Goal: Task Accomplishment & Management: Manage account settings

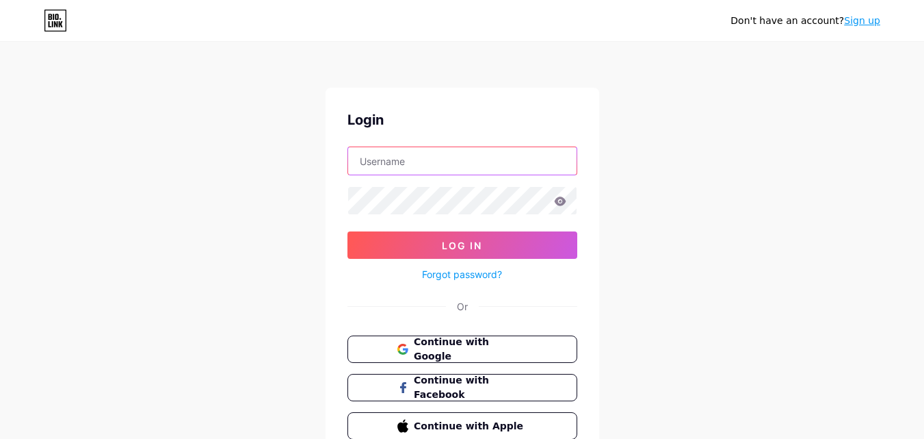
type input "[EMAIL_ADDRESS][DOMAIN_NAME]"
click at [419, 157] on input "[EMAIL_ADDRESS][DOMAIN_NAME]" at bounding box center [462, 160] width 229 height 27
click at [772, 180] on div "Don't have an account? Sign up Login [EMAIL_ADDRESS][DOMAIN_NAME] Log In Forgot…" at bounding box center [462, 252] width 924 height 505
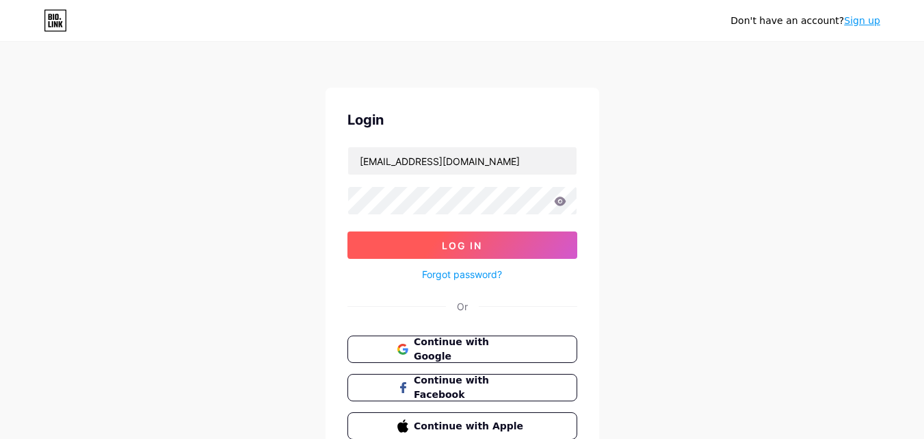
click at [485, 246] on button "Log In" at bounding box center [463, 244] width 230 height 27
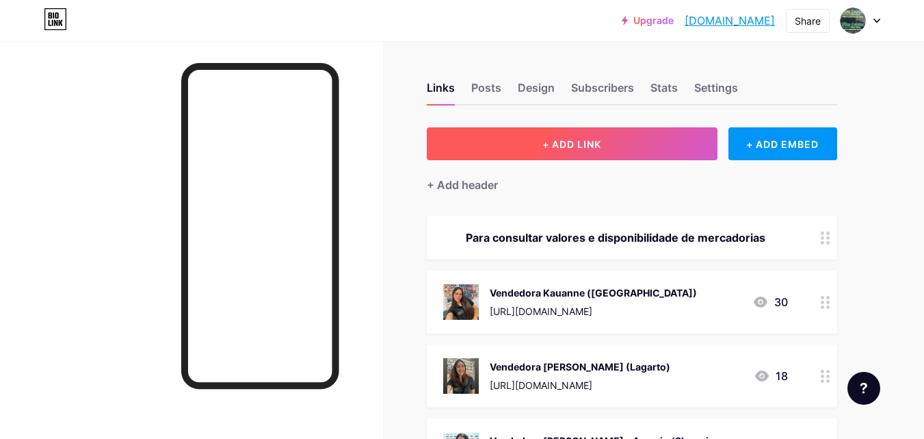
click at [591, 144] on span "+ ADD LINK" at bounding box center [572, 144] width 59 height 12
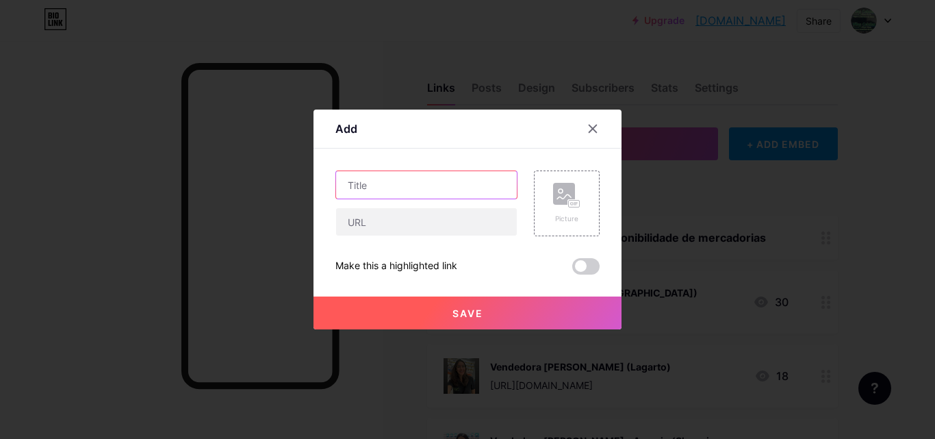
click at [419, 195] on input "text" at bounding box center [426, 184] width 181 height 27
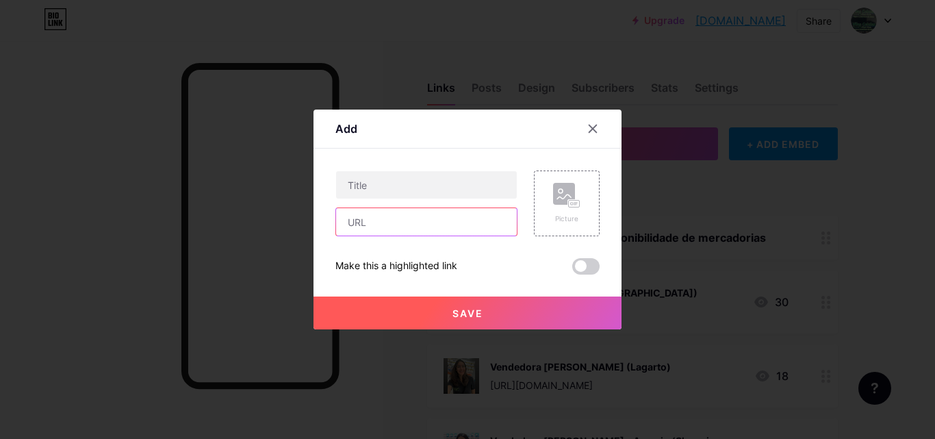
click at [411, 224] on input "text" at bounding box center [426, 221] width 181 height 27
paste input "[PHONE_NUMBER]"
click at [403, 220] on input "[PHONE_NUMBER]" at bounding box center [426, 221] width 181 height 27
click at [463, 231] on input "[PHONE_NUMBER]" at bounding box center [426, 221] width 181 height 27
click at [461, 228] on input "[PHONE_NUMBER]" at bounding box center [426, 221] width 181 height 27
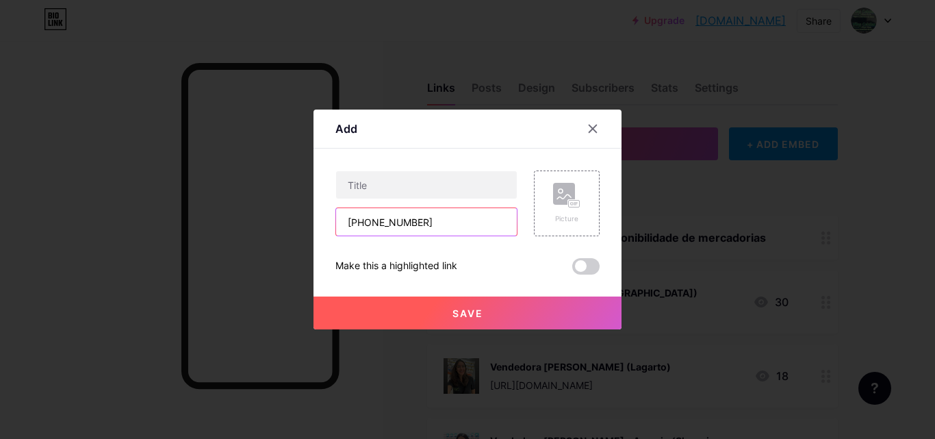
click at [461, 228] on input "[PHONE_NUMBER]" at bounding box center [426, 221] width 181 height 27
click at [462, 226] on input "[PHONE_NUMBER]" at bounding box center [426, 221] width 181 height 27
click at [445, 219] on input "[PHONE_NUMBER]" at bounding box center [426, 221] width 181 height 27
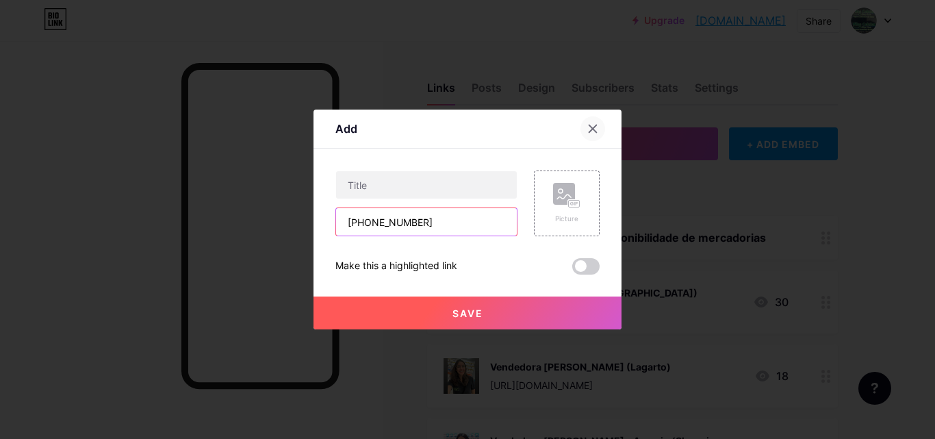
type input "[PHONE_NUMBER]"
click at [595, 124] on icon at bounding box center [592, 128] width 11 height 11
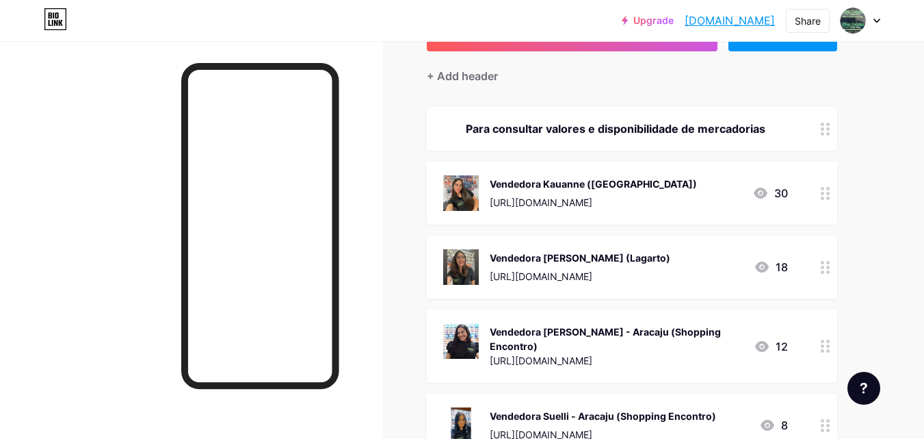
scroll to position [274, 0]
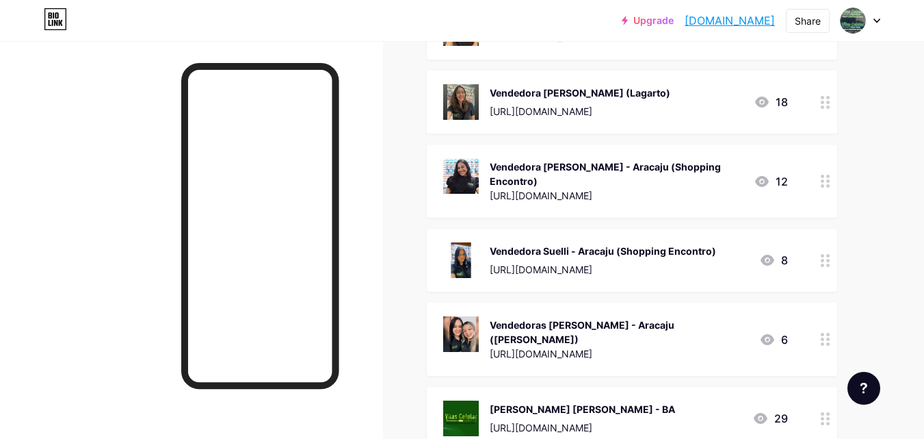
click at [582, 114] on div "[URL][DOMAIN_NAME]" at bounding box center [580, 111] width 181 height 14
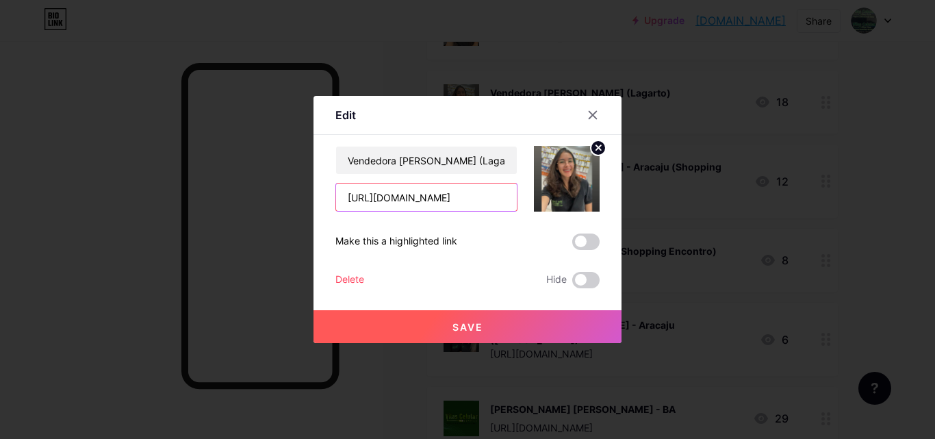
click at [433, 196] on input "[URL][DOMAIN_NAME]" at bounding box center [426, 196] width 181 height 27
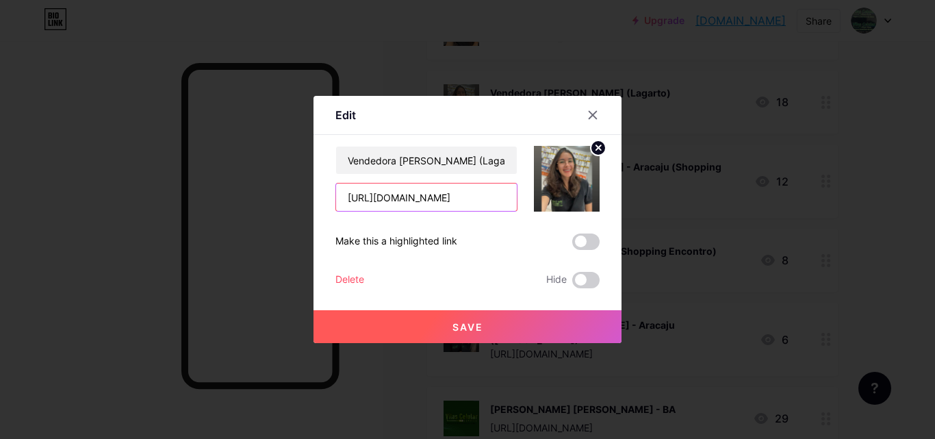
click at [433, 196] on input "[URL][DOMAIN_NAME]" at bounding box center [426, 196] width 181 height 27
drag, startPoint x: 594, startPoint y: 112, endPoint x: 595, endPoint y: 118, distance: 7.0
click at [595, 112] on icon at bounding box center [592, 114] width 11 height 11
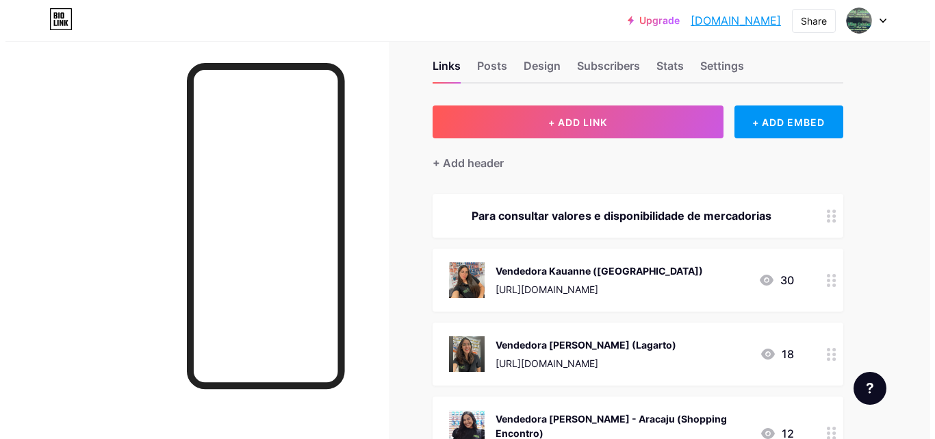
scroll to position [0, 0]
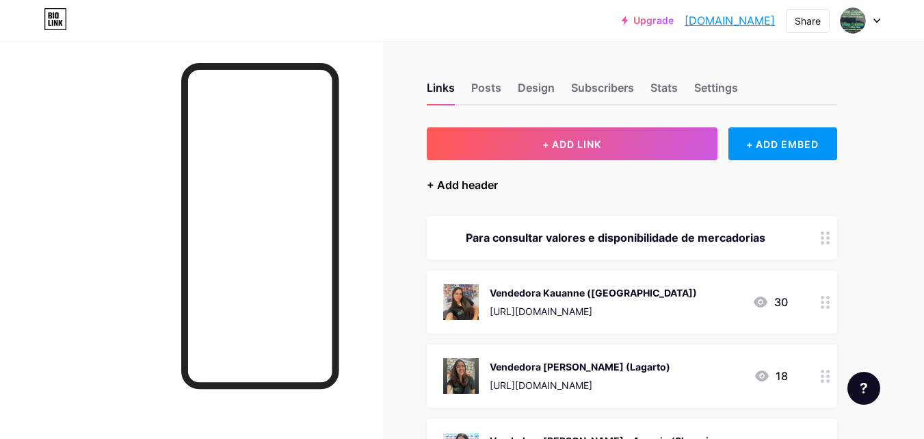
click at [480, 183] on div "+ Add header" at bounding box center [462, 185] width 71 height 16
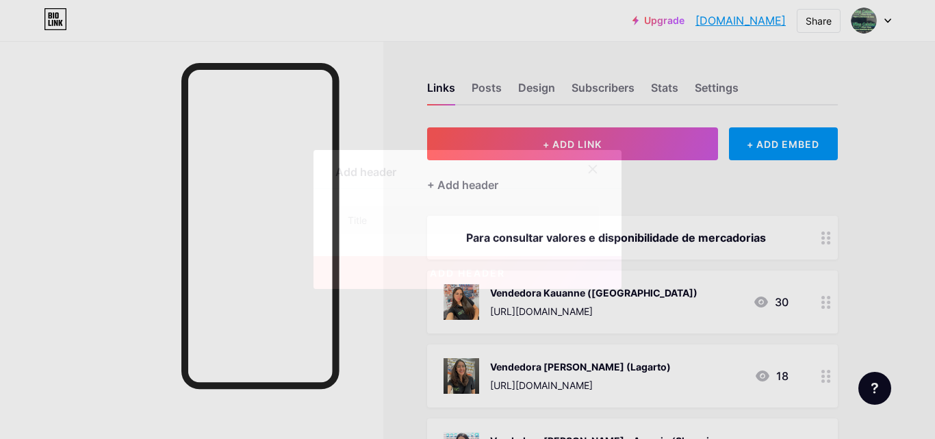
click at [608, 164] on div at bounding box center [600, 169] width 41 height 25
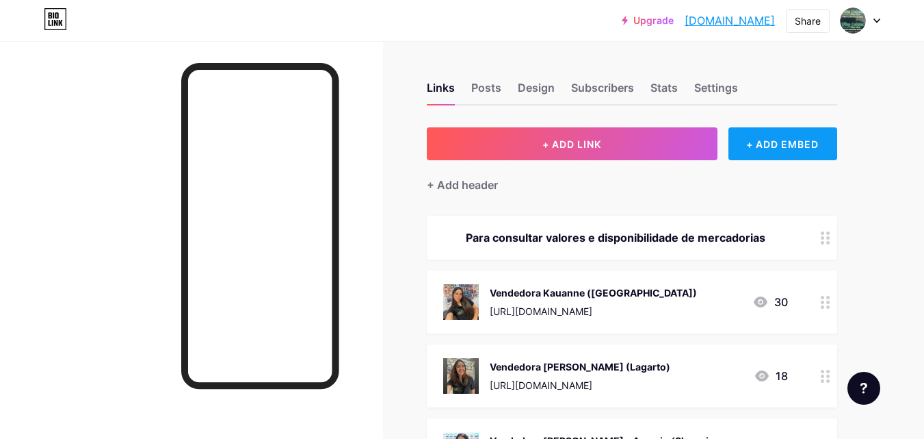
click at [770, 129] on div "+ ADD EMBED" at bounding box center [783, 143] width 109 height 33
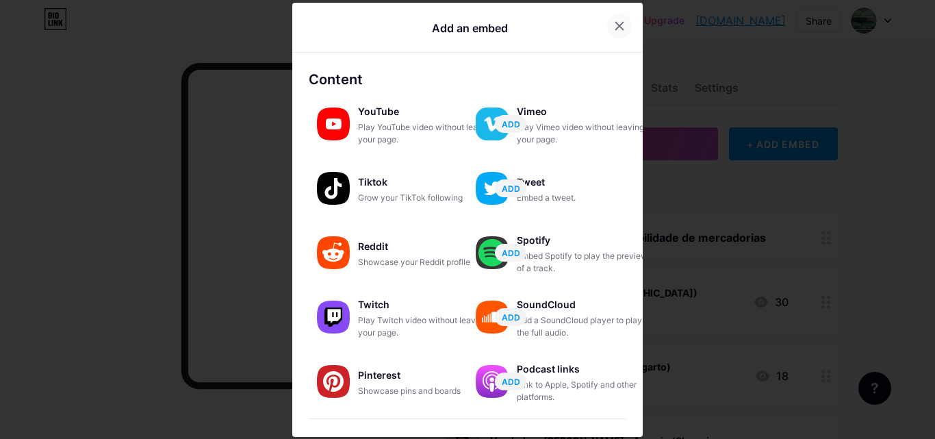
click at [614, 21] on icon at bounding box center [619, 26] width 11 height 11
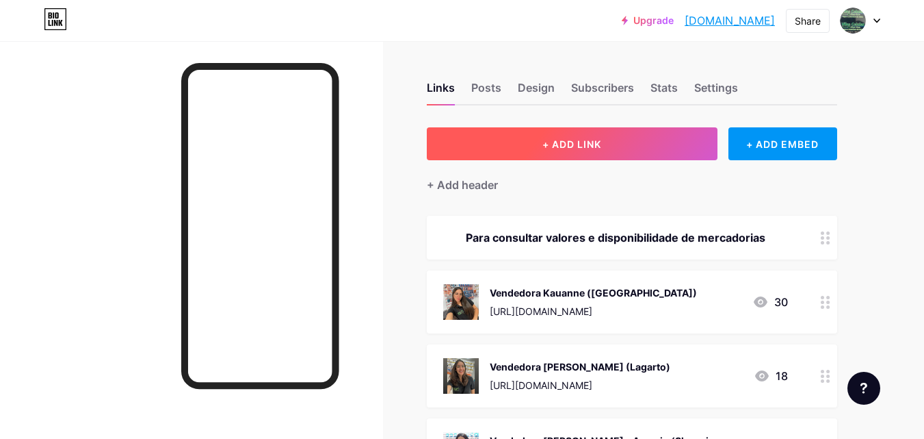
click at [620, 146] on button "+ ADD LINK" at bounding box center [572, 143] width 291 height 33
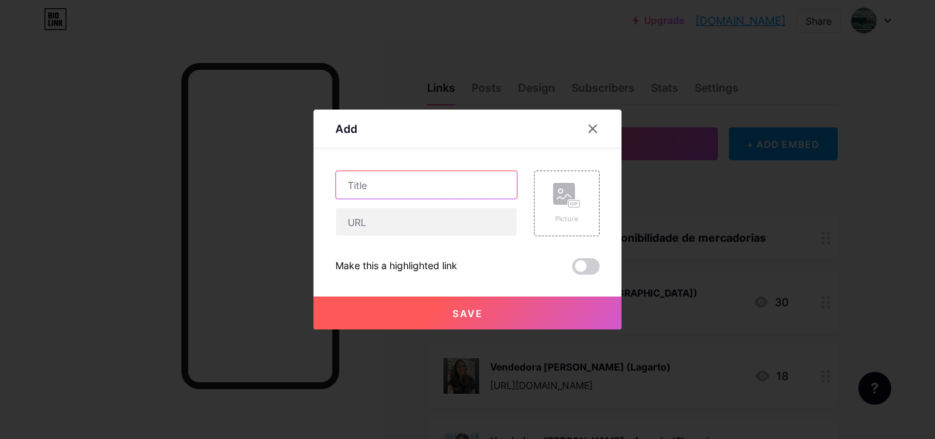
click at [363, 190] on input "text" at bounding box center [426, 184] width 181 height 27
type input "C"
type input "LOJA CAMAÇARI - BA"
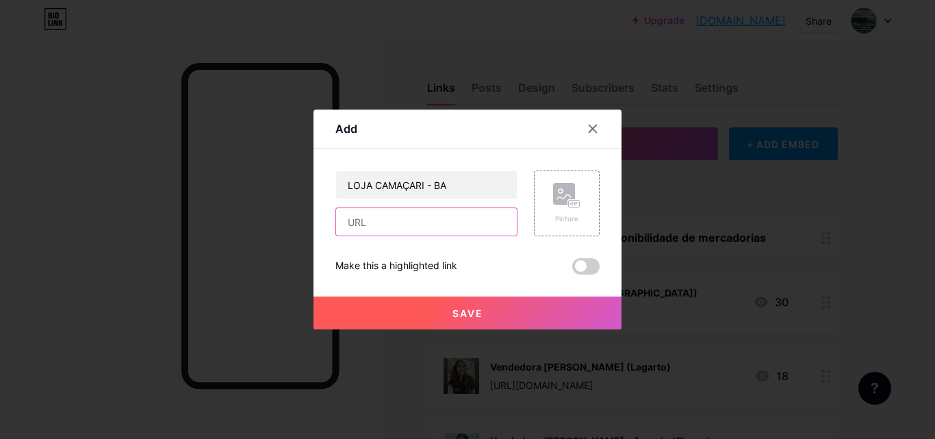
click at [370, 217] on input "text" at bounding box center [426, 221] width 181 height 27
click at [417, 222] on input "[URL][DOMAIN_NAME]" at bounding box center [426, 221] width 181 height 27
drag, startPoint x: 413, startPoint y: 220, endPoint x: 518, endPoint y: 226, distance: 105.6
click at [518, 226] on div "LOJA CAMAÇARI - BA [URL][DOMAIN_NAME] Picture" at bounding box center [467, 203] width 264 height 66
paste input "[URL][DOMAIN_NAME]"
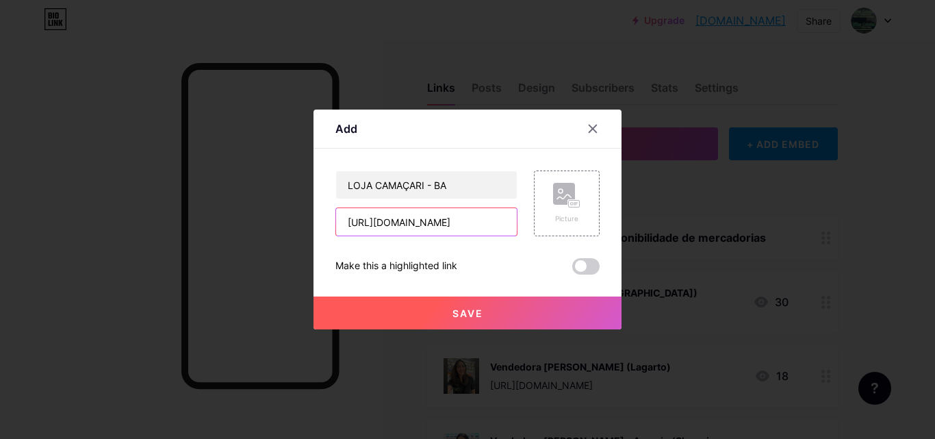
type input "[URL][DOMAIN_NAME][DOMAIN_NAME]"
click at [354, 222] on input "[URL][DOMAIN_NAME][DOMAIN_NAME]" at bounding box center [426, 221] width 181 height 27
drag, startPoint x: 367, startPoint y: 228, endPoint x: 296, endPoint y: 225, distance: 71.2
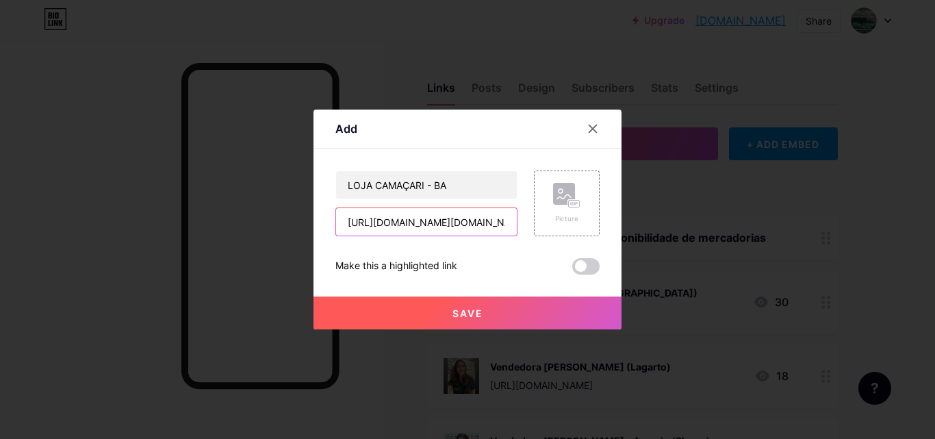
click at [296, 225] on div "Add Content YouTube Play YouTube video without leaving your page. ADD Vimeo Pla…" at bounding box center [467, 219] width 935 height 439
click at [413, 227] on input "[URL][DOMAIN_NAME][DOMAIN_NAME]" at bounding box center [426, 221] width 181 height 27
drag, startPoint x: 348, startPoint y: 216, endPoint x: 564, endPoint y: 226, distance: 215.7
click at [564, 226] on div "LOJA CAMAÇARI - BA [URL][DOMAIN_NAME][DOMAIN_NAME] Picture" at bounding box center [467, 203] width 264 height 66
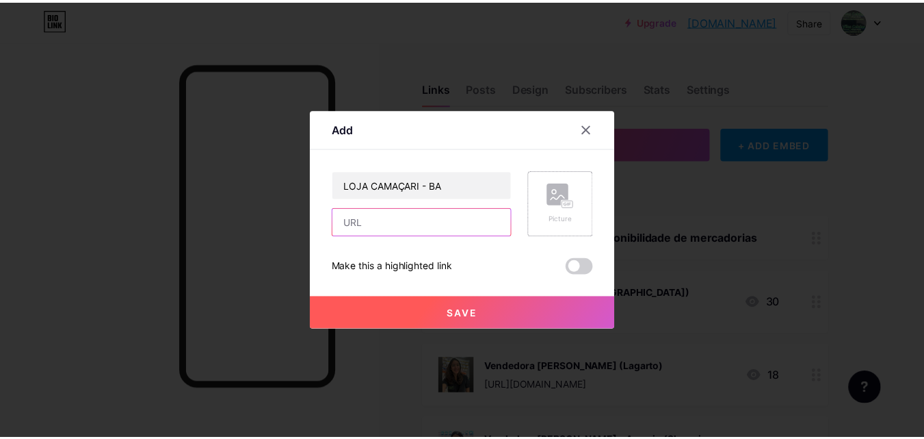
scroll to position [0, 0]
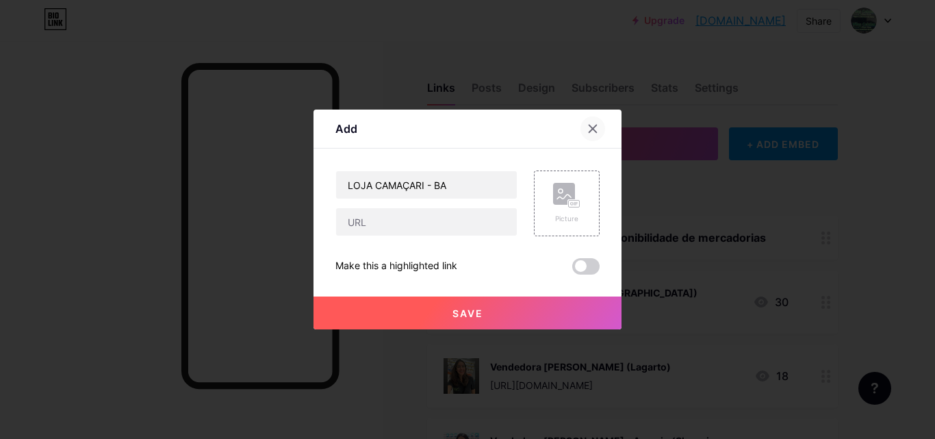
click at [588, 135] on div at bounding box center [592, 128] width 25 height 25
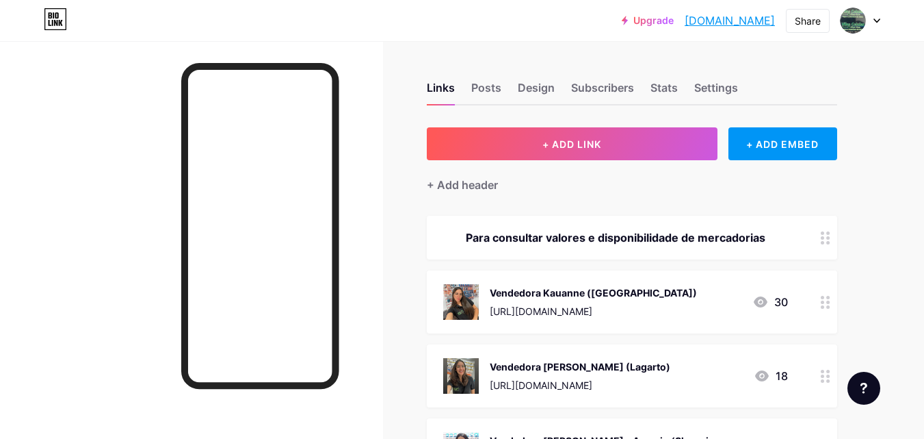
click at [558, 315] on div "[URL][DOMAIN_NAME]" at bounding box center [593, 311] width 207 height 14
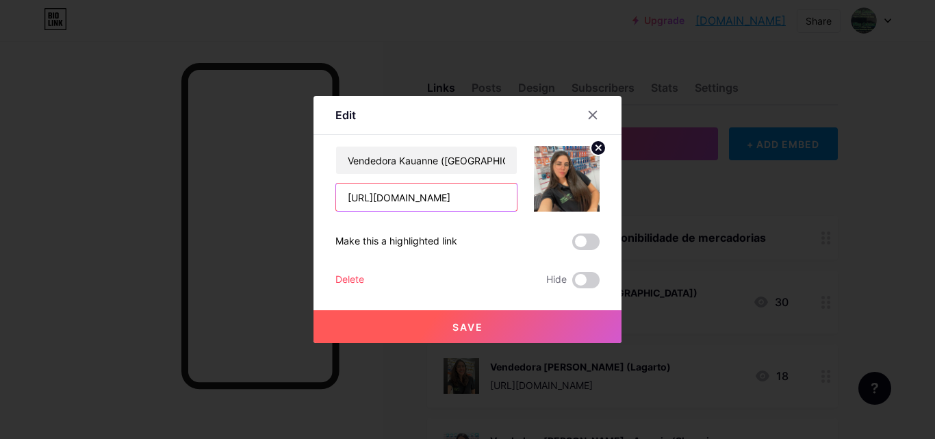
click at [385, 197] on input "[URL][DOMAIN_NAME]" at bounding box center [426, 196] width 181 height 27
click at [403, 204] on input "[URL][DOMAIN_NAME]" at bounding box center [426, 196] width 181 height 27
drag, startPoint x: 413, startPoint y: 198, endPoint x: 325, endPoint y: 196, distance: 88.3
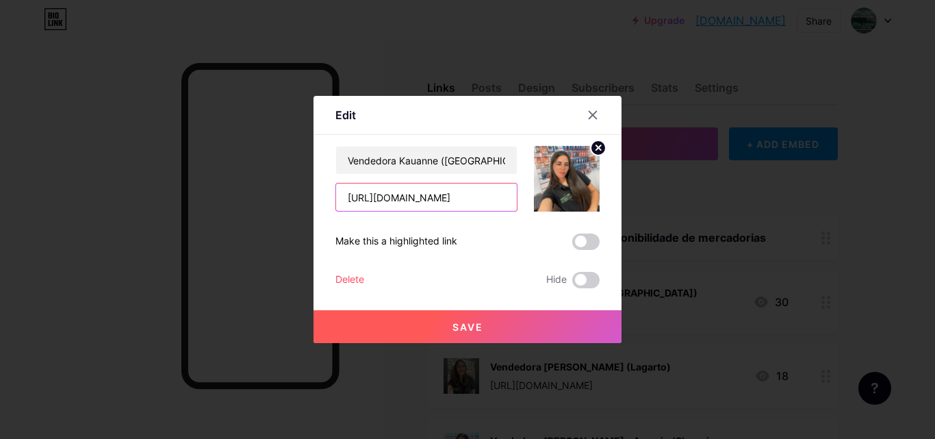
click at [325, 196] on div "Edit Content YouTube Play YouTube video without leaving your page. ADD Vimeo Pl…" at bounding box center [467, 219] width 308 height 247
click at [591, 116] on icon at bounding box center [593, 116] width 8 height 8
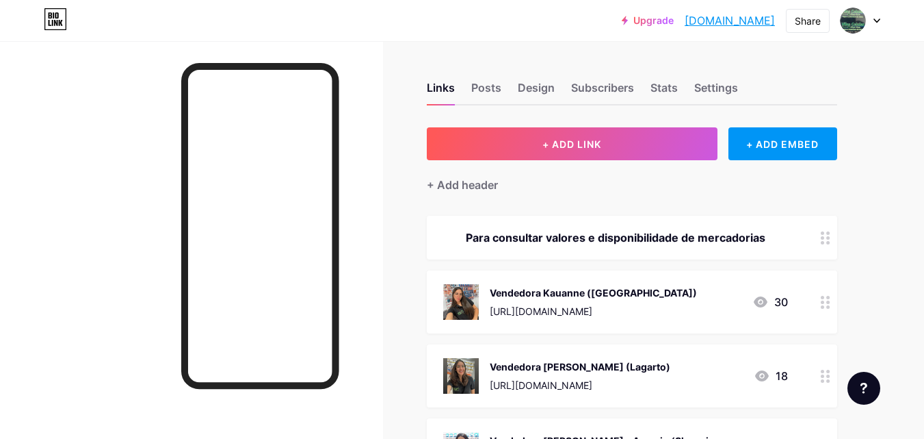
drag, startPoint x: 99, startPoint y: 120, endPoint x: 115, endPoint y: 125, distance: 17.1
click at [99, 120] on div at bounding box center [191, 260] width 383 height 439
click at [764, 139] on div "+ ADD EMBED" at bounding box center [783, 143] width 109 height 33
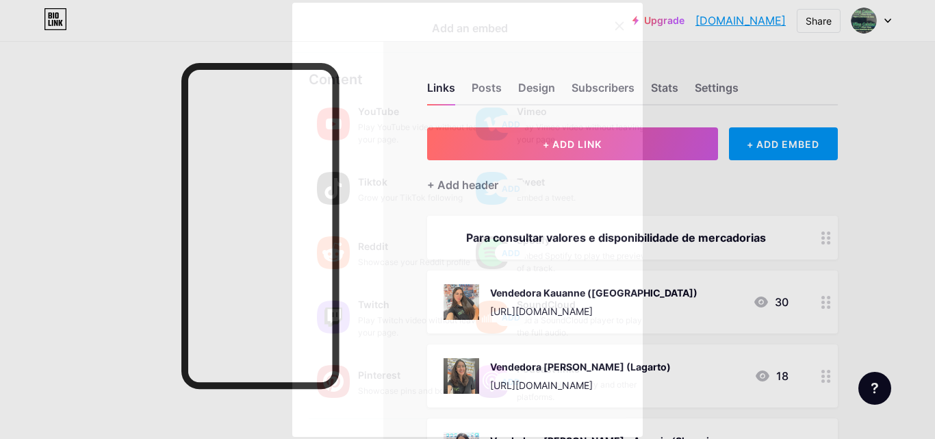
click at [616, 29] on icon at bounding box center [620, 27] width 8 height 8
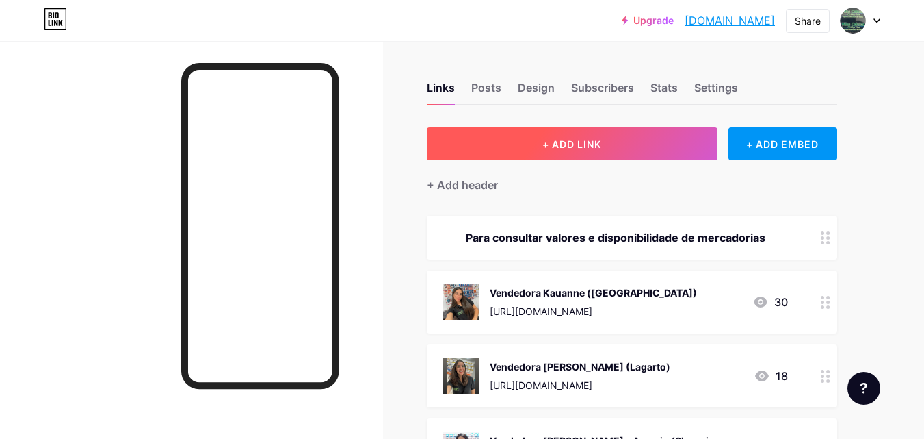
click at [552, 150] on button "+ ADD LINK" at bounding box center [572, 143] width 291 height 33
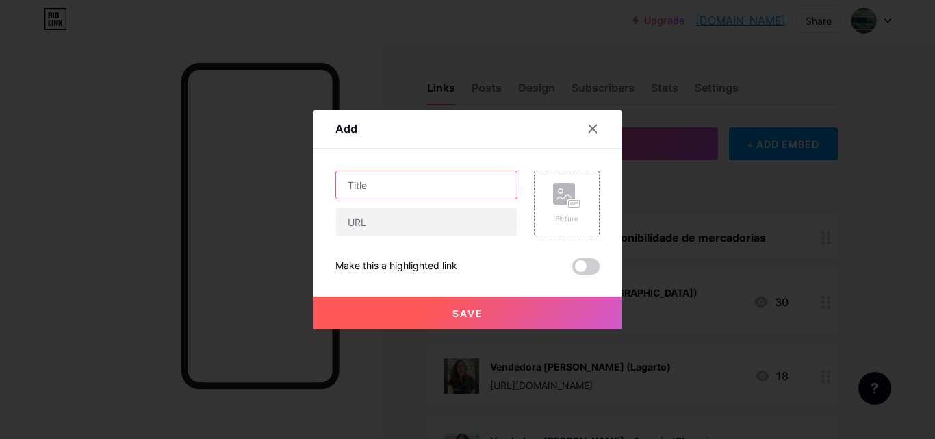
click at [338, 191] on input "text" at bounding box center [426, 184] width 181 height 27
type input "l"
type input "[PERSON_NAME] - BA"
click at [354, 205] on div "[PERSON_NAME] - BA" at bounding box center [426, 203] width 182 height 66
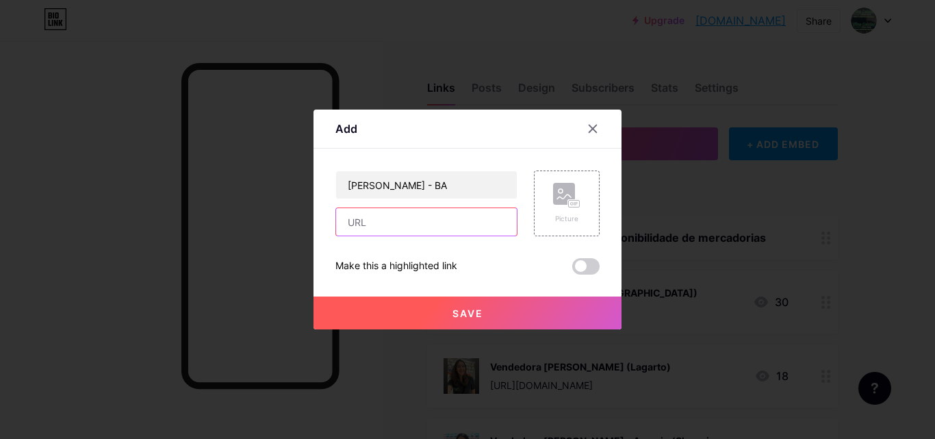
click at [360, 218] on input "text" at bounding box center [426, 221] width 181 height 27
paste input "[URL][DOMAIN_NAME]"
type input "[URL][DOMAIN_NAME]"
click at [170, 109] on div at bounding box center [467, 219] width 935 height 439
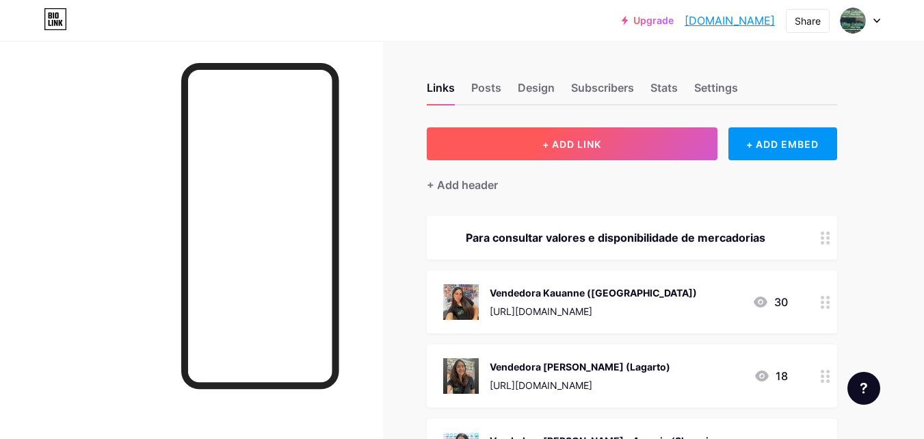
click at [579, 146] on span "+ ADD LINK" at bounding box center [572, 144] width 59 height 12
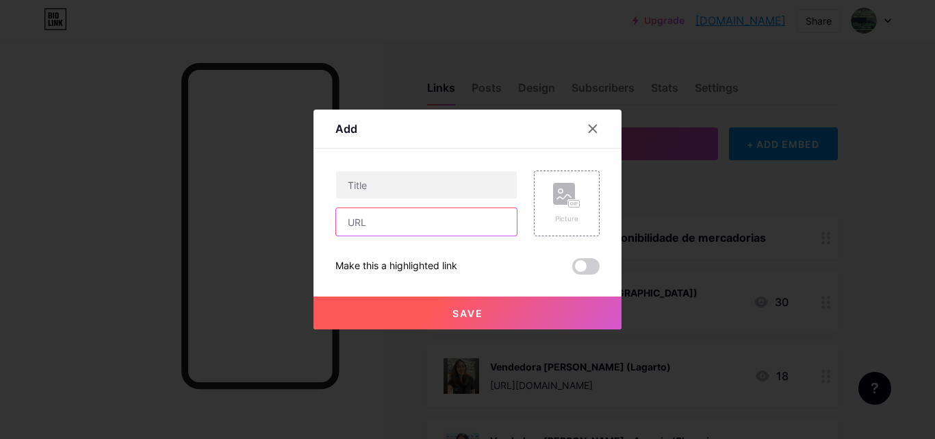
click at [383, 229] on input "text" at bounding box center [426, 221] width 181 height 27
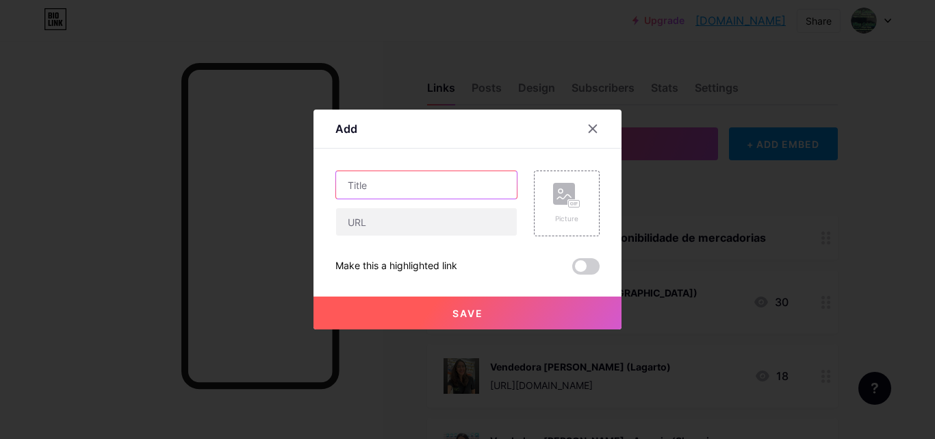
click at [380, 190] on input "text" at bounding box center [426, 184] width 181 height 27
click at [592, 127] on icon at bounding box center [593, 129] width 8 height 8
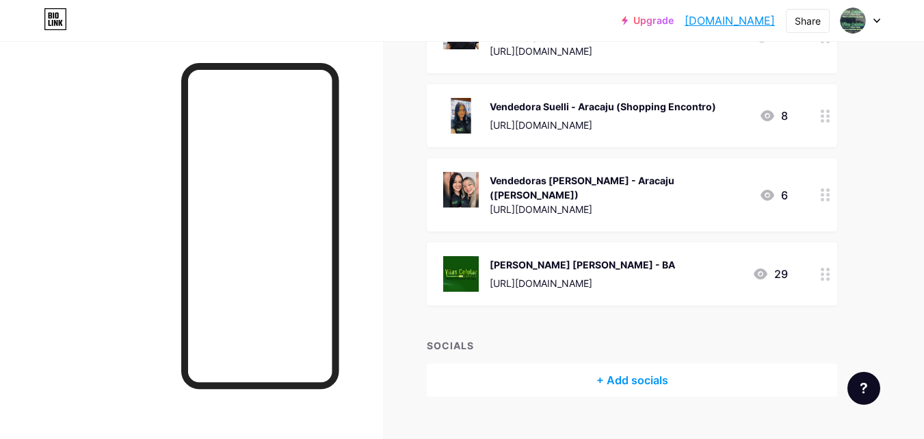
scroll to position [423, 0]
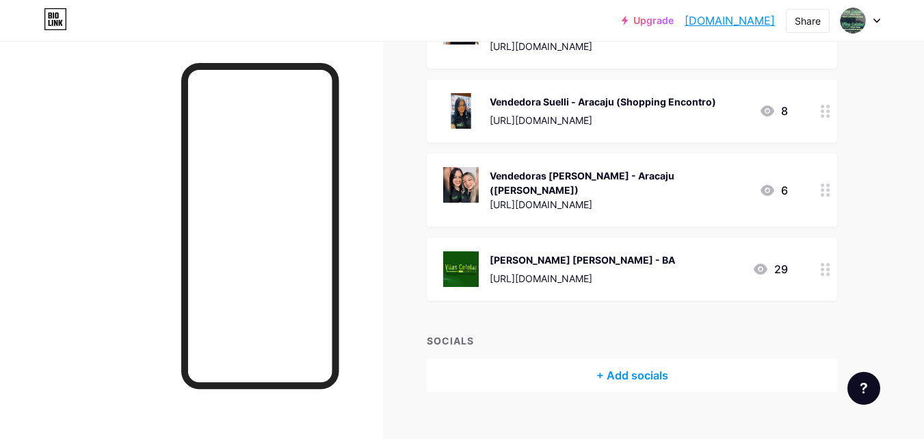
click at [596, 358] on div "+ Add socials" at bounding box center [632, 374] width 410 height 33
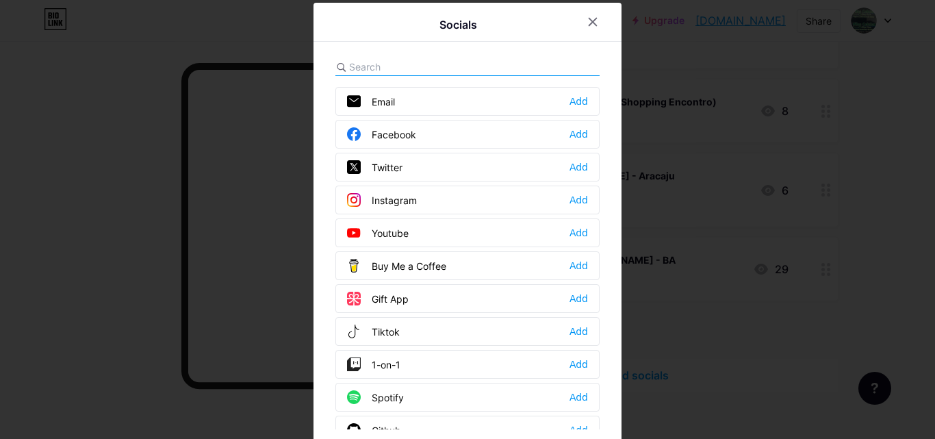
click at [589, 23] on icon at bounding box center [592, 21] width 11 height 11
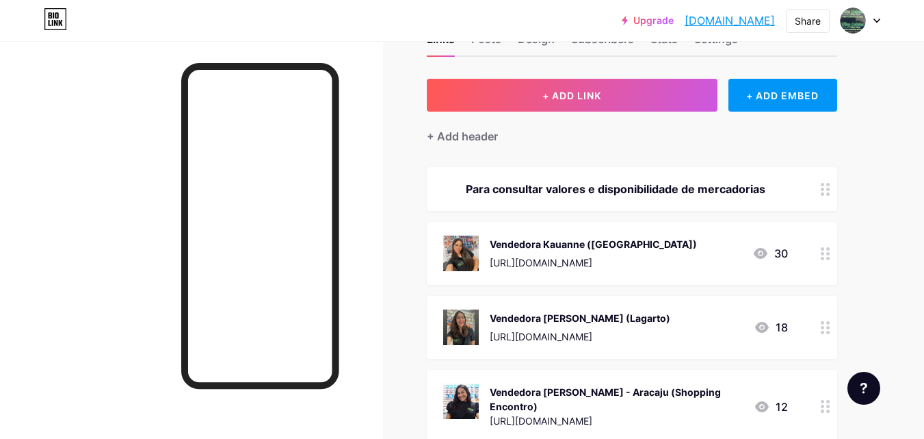
scroll to position [0, 0]
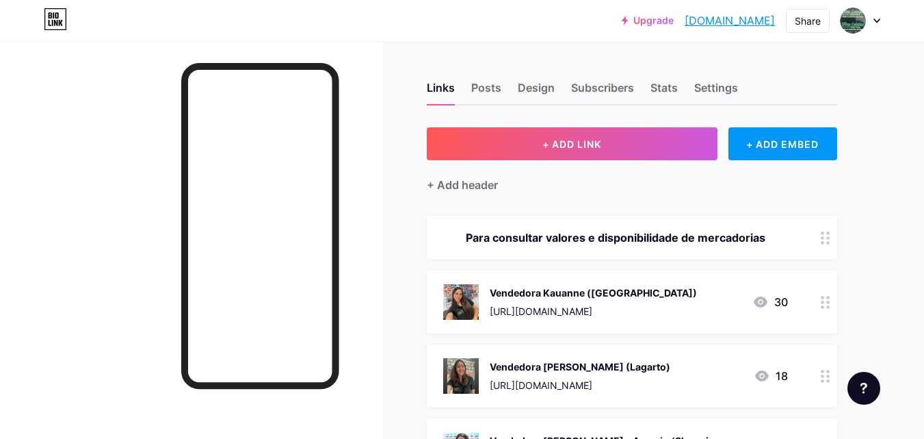
click at [591, 307] on div "[URL][DOMAIN_NAME]" at bounding box center [593, 311] width 207 height 14
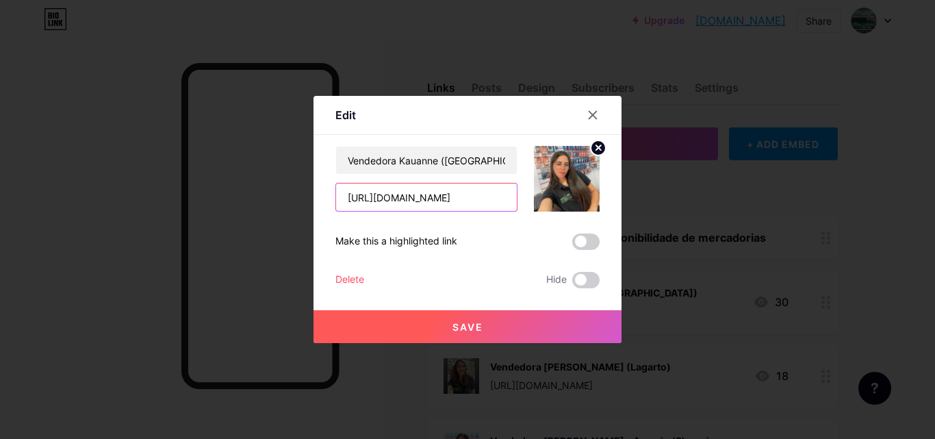
click at [406, 197] on input "[URL][DOMAIN_NAME]" at bounding box center [426, 196] width 181 height 27
click at [415, 196] on input "[URL][DOMAIN_NAME]" at bounding box center [426, 196] width 181 height 27
click at [347, 197] on input "[URL][DOMAIN_NAME]" at bounding box center [426, 196] width 181 height 27
click at [593, 107] on div at bounding box center [592, 115] width 25 height 25
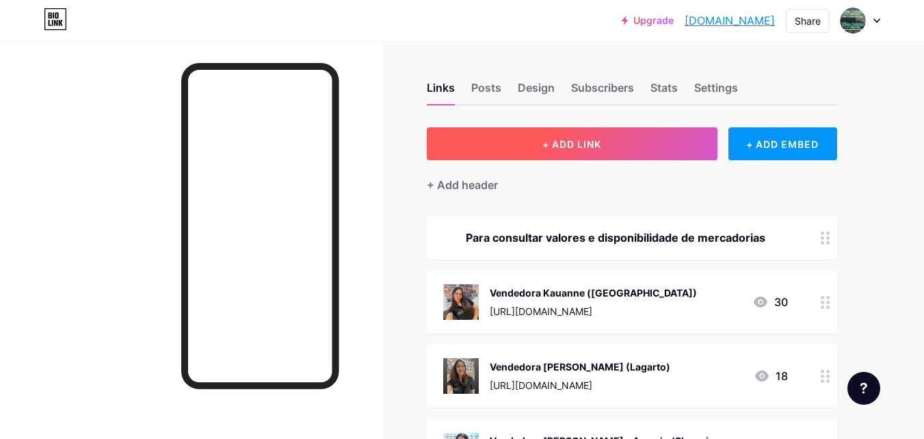
click at [587, 143] on span "+ ADD LINK" at bounding box center [572, 144] width 59 height 12
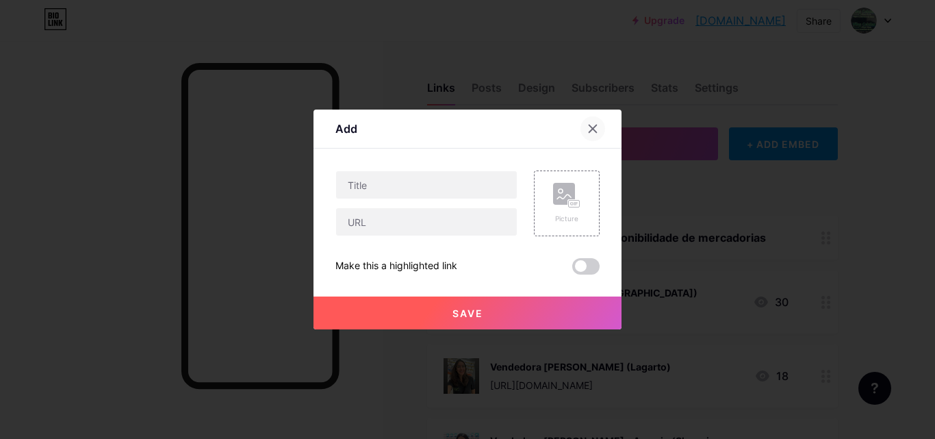
click at [590, 121] on div at bounding box center [592, 128] width 25 height 25
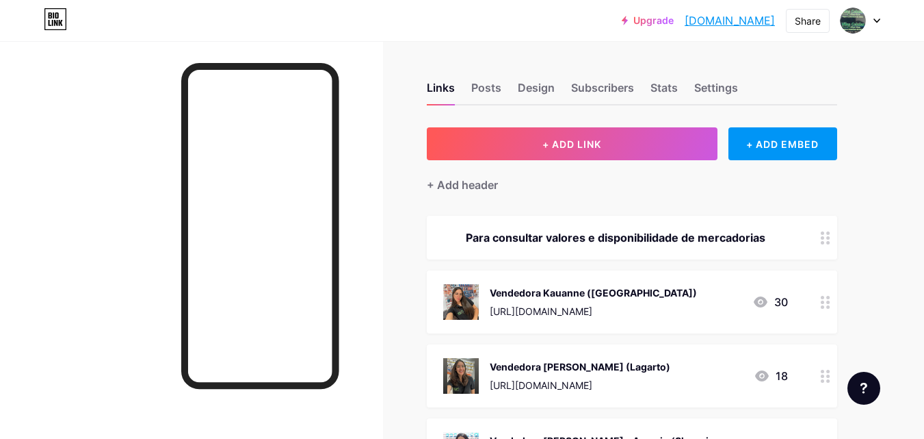
click at [552, 307] on div "[URL][DOMAIN_NAME]" at bounding box center [593, 311] width 207 height 14
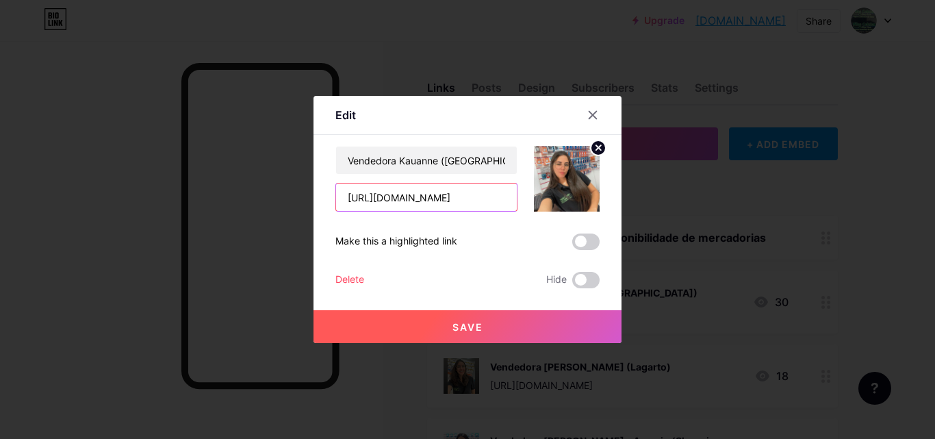
click at [415, 199] on input "[URL][DOMAIN_NAME]" at bounding box center [426, 196] width 181 height 27
click at [701, 186] on div at bounding box center [467, 219] width 935 height 439
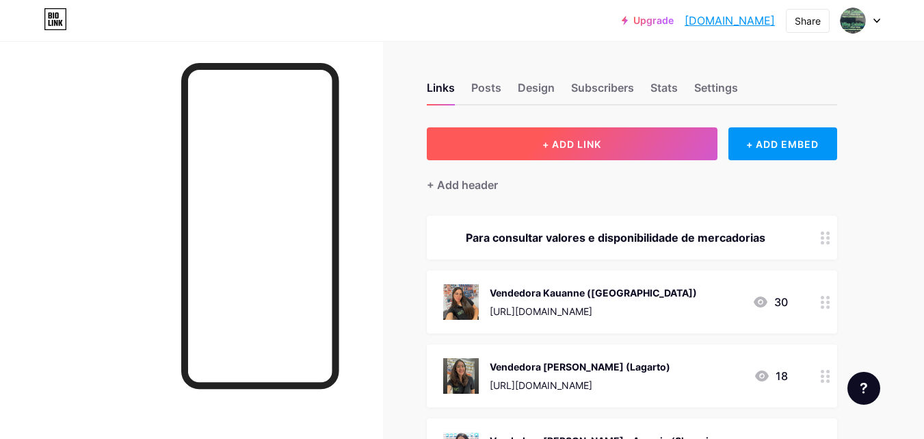
click at [591, 152] on button "+ ADD LINK" at bounding box center [572, 143] width 291 height 33
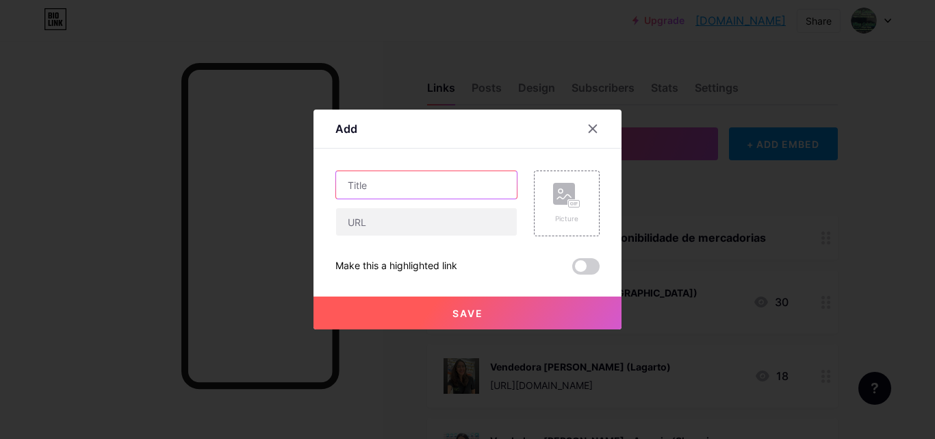
click at [382, 180] on input "text" at bounding box center [426, 184] width 181 height 27
type input "[PERSON_NAME] - BA"
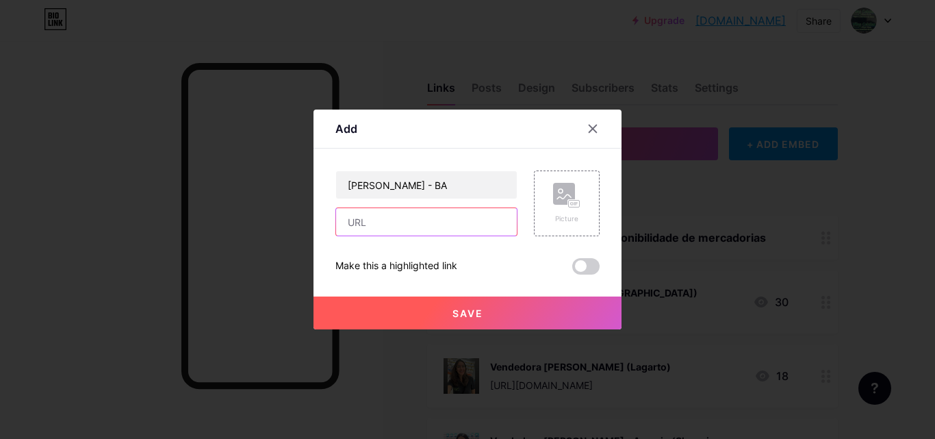
click at [386, 226] on input "text" at bounding box center [426, 221] width 181 height 27
paste input "[URL][DOMAIN_NAME]"
type input "[URL][DOMAIN_NAME]"
click at [250, 112] on div at bounding box center [467, 219] width 935 height 439
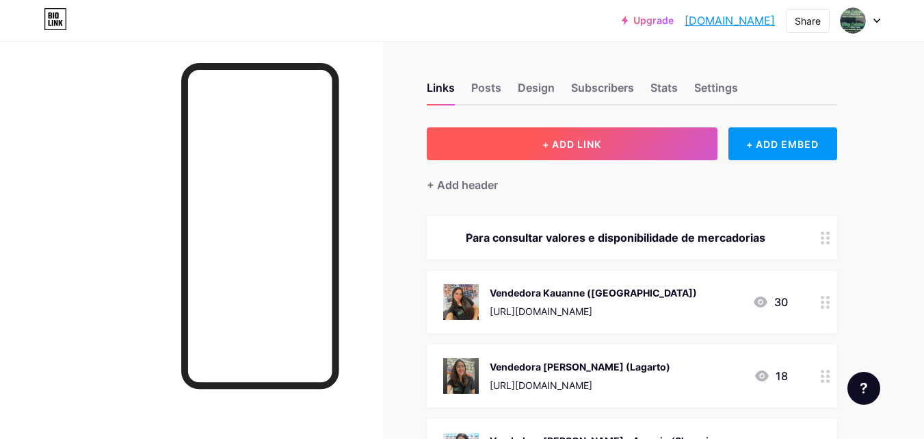
click at [567, 150] on button "+ ADD LINK" at bounding box center [572, 143] width 291 height 33
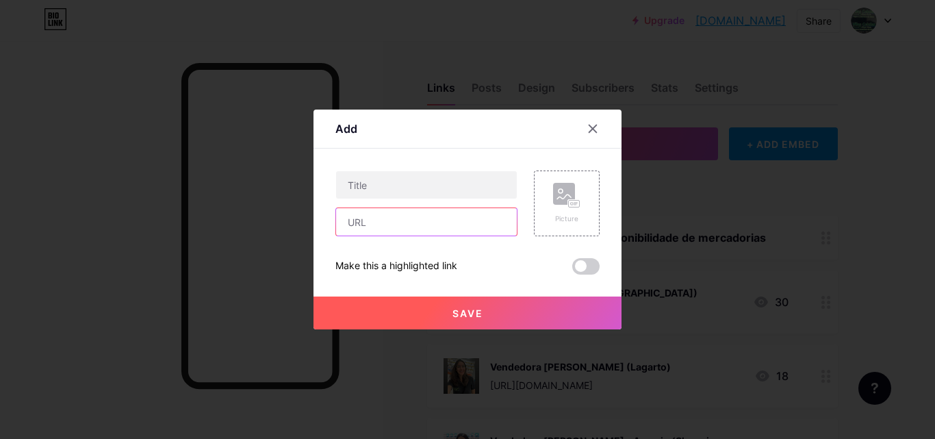
click at [387, 229] on input "text" at bounding box center [426, 221] width 181 height 27
paste input "5571933005923"
type input "5571933005923"
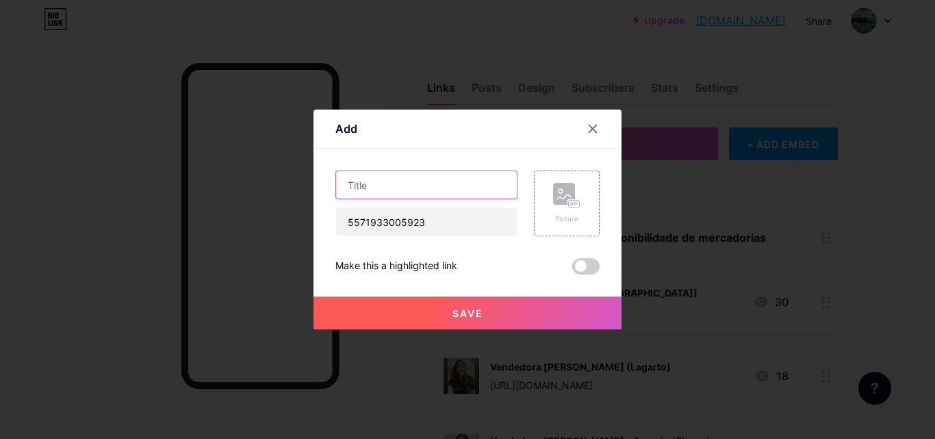
click at [392, 184] on input "text" at bounding box center [426, 184] width 181 height 27
type input "[PERSON_NAME] - BA"
click at [479, 319] on button "Save" at bounding box center [467, 312] width 308 height 33
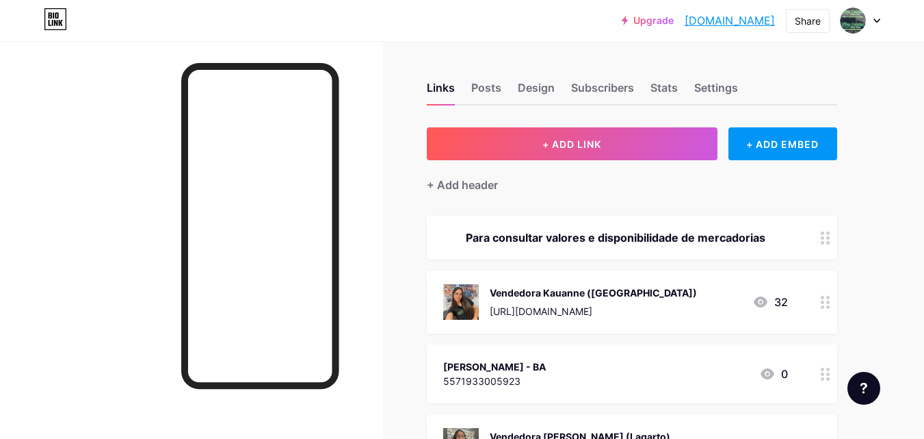
click at [610, 309] on div "[URL][DOMAIN_NAME]" at bounding box center [593, 311] width 207 height 14
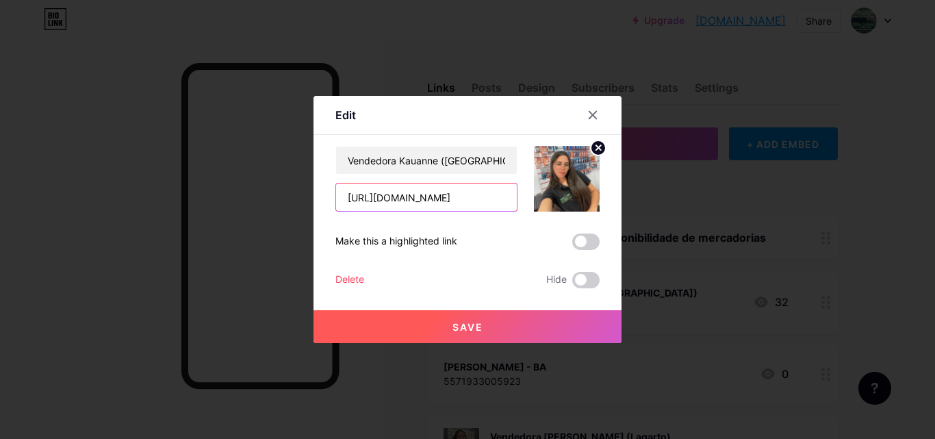
click at [412, 194] on input "[URL][DOMAIN_NAME]" at bounding box center [426, 196] width 181 height 27
click at [414, 195] on input "[URL][DOMAIN_NAME]" at bounding box center [426, 196] width 181 height 27
click at [348, 199] on input "[URL][DOMAIN_NAME]" at bounding box center [426, 196] width 181 height 27
click at [592, 120] on div at bounding box center [592, 115] width 25 height 25
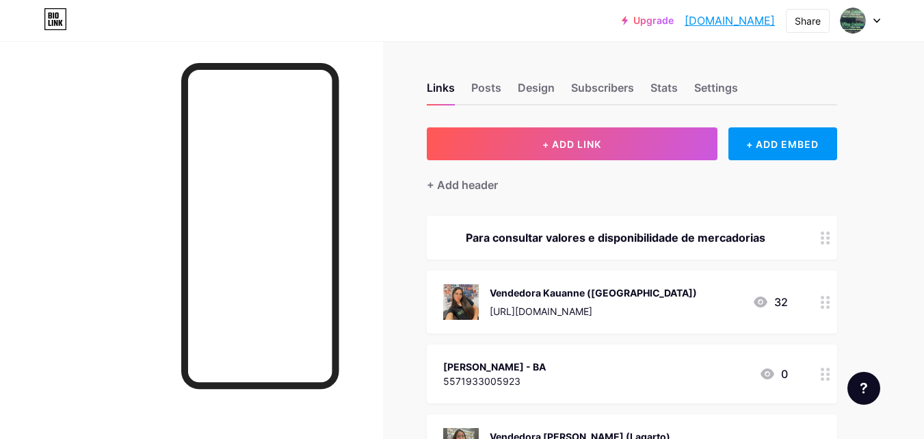
click at [575, 368] on div "[PERSON_NAME] - BA 5571933005923 0" at bounding box center [615, 373] width 345 height 31
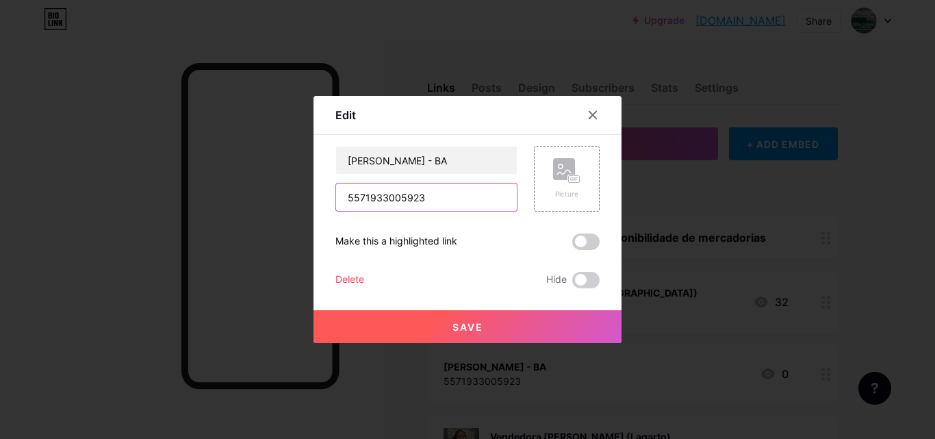
click at [350, 199] on input "5571933005923" at bounding box center [426, 196] width 181 height 27
paste input "[URL][DOMAIN_NAME]"
type input "[URL][DOMAIN_NAME]"
click at [490, 324] on button "Save" at bounding box center [467, 326] width 308 height 33
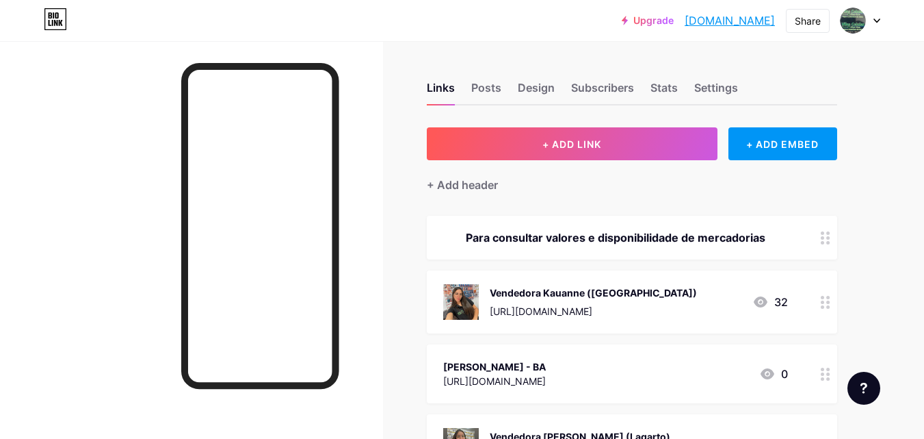
click at [111, 111] on div at bounding box center [191, 260] width 383 height 439
click at [546, 368] on div "[PERSON_NAME] - BA" at bounding box center [494, 366] width 103 height 14
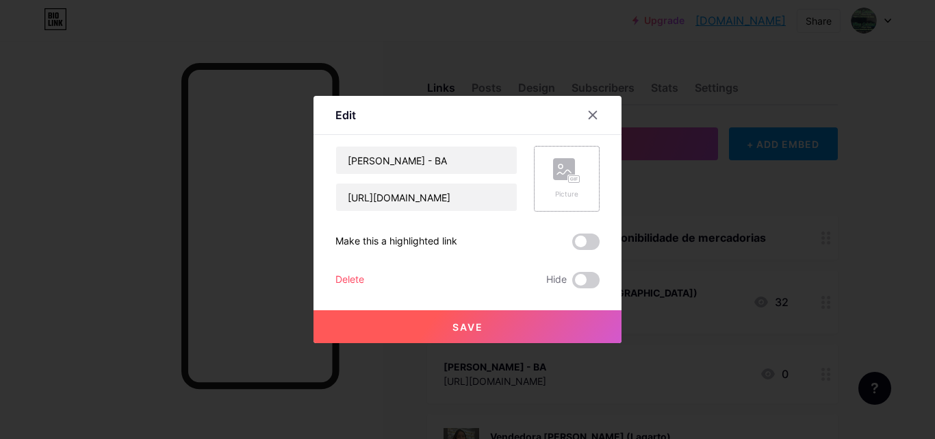
click at [559, 183] on div "Picture" at bounding box center [566, 178] width 27 height 41
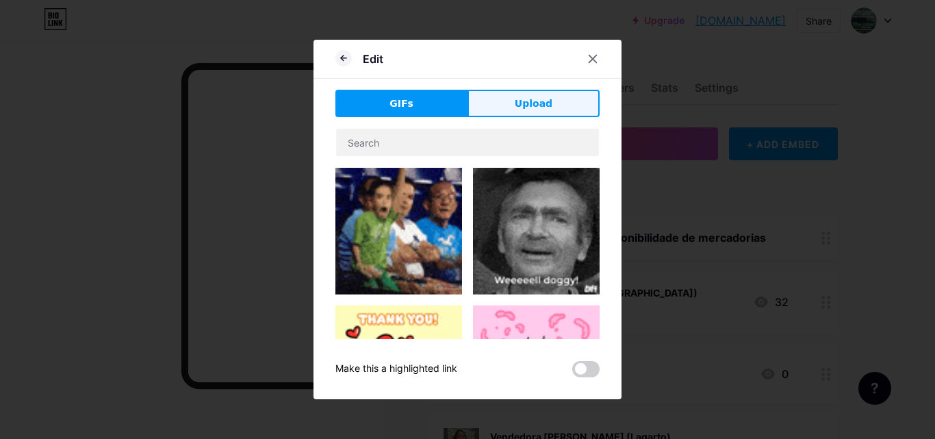
click at [485, 98] on button "Upload" at bounding box center [533, 103] width 132 height 27
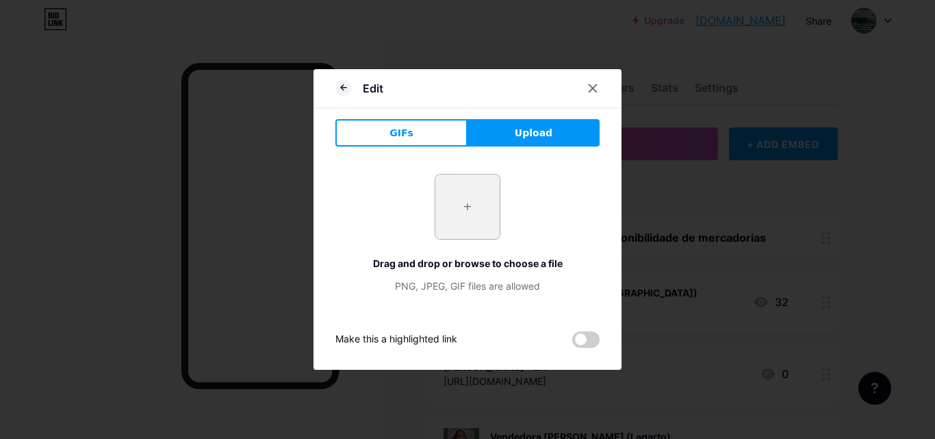
click at [471, 207] on input "file" at bounding box center [467, 206] width 64 height 64
click at [0, 214] on div at bounding box center [467, 219] width 935 height 439
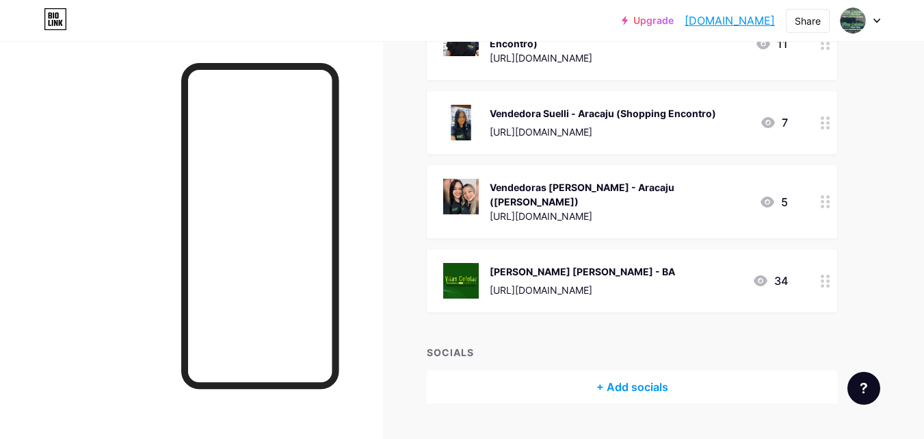
scroll to position [493, 0]
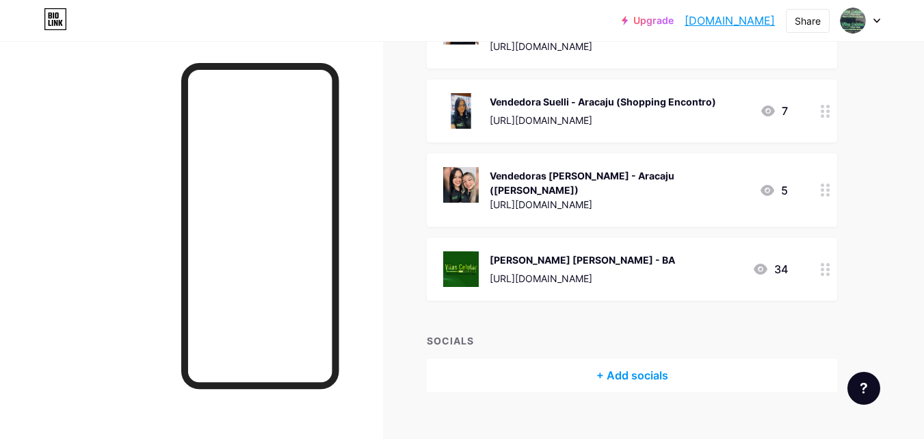
click at [783, 261] on div "34" at bounding box center [771, 269] width 36 height 16
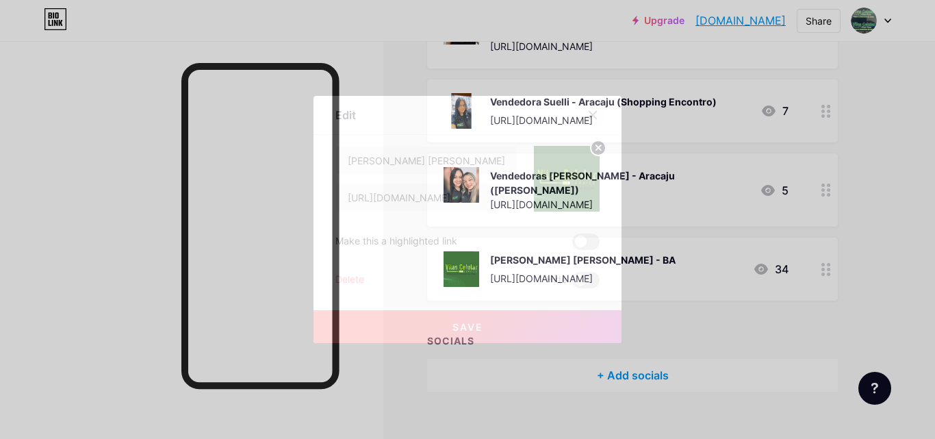
click at [586, 116] on div at bounding box center [592, 115] width 25 height 25
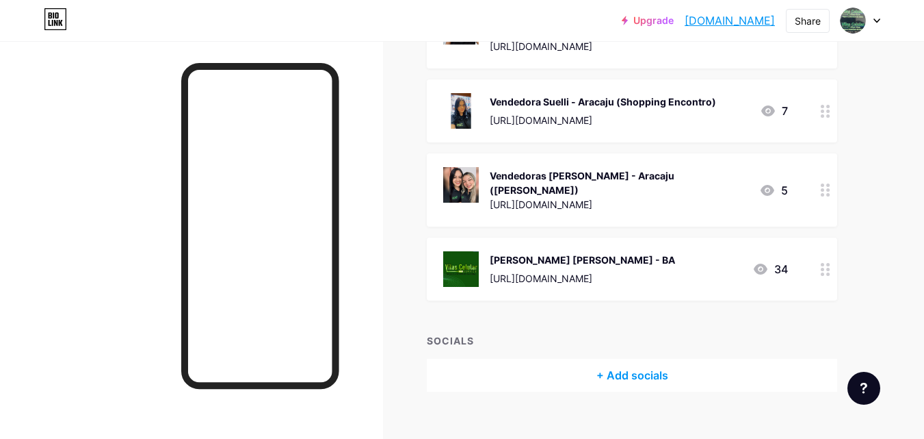
click at [829, 263] on icon at bounding box center [826, 269] width 10 height 13
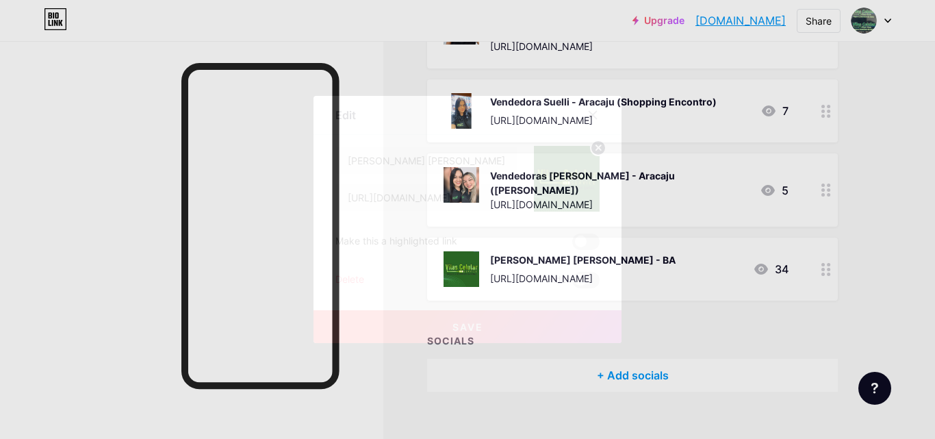
click at [595, 118] on icon at bounding box center [593, 116] width 8 height 8
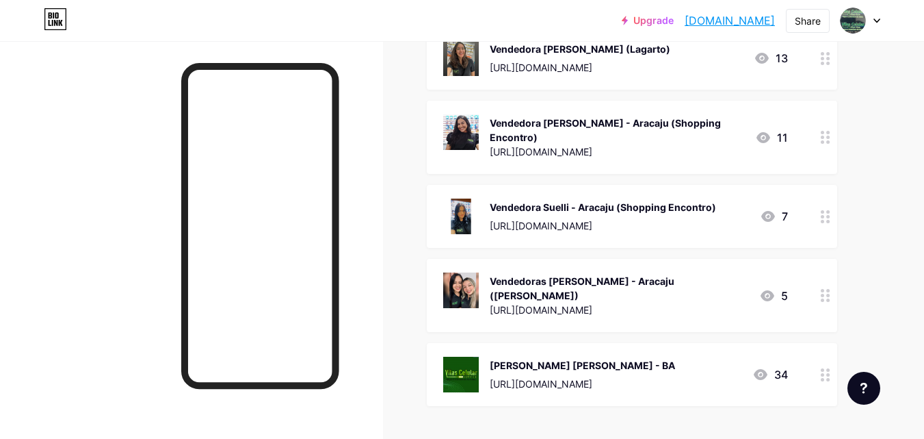
scroll to position [424, 0]
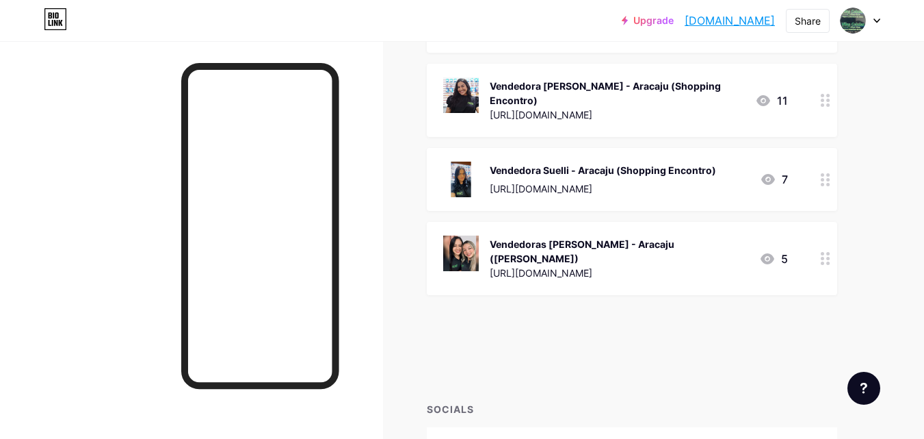
click at [822, 306] on div at bounding box center [825, 337] width 23 height 63
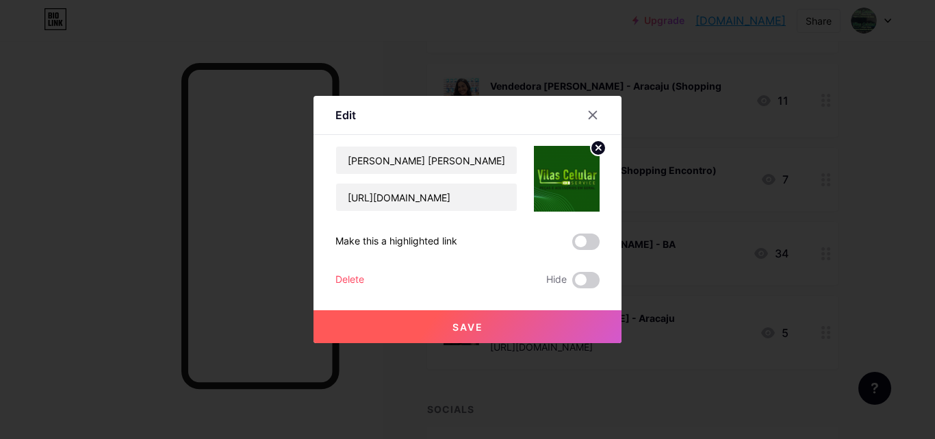
click at [788, 85] on div at bounding box center [467, 219] width 935 height 439
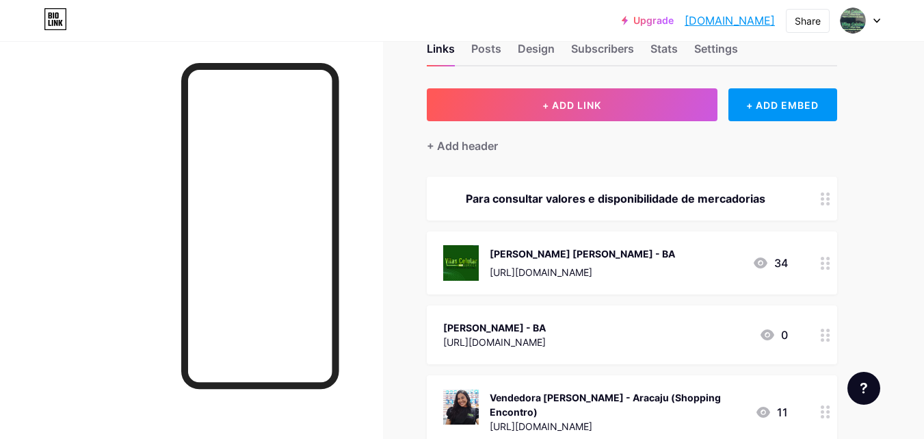
scroll to position [0, 0]
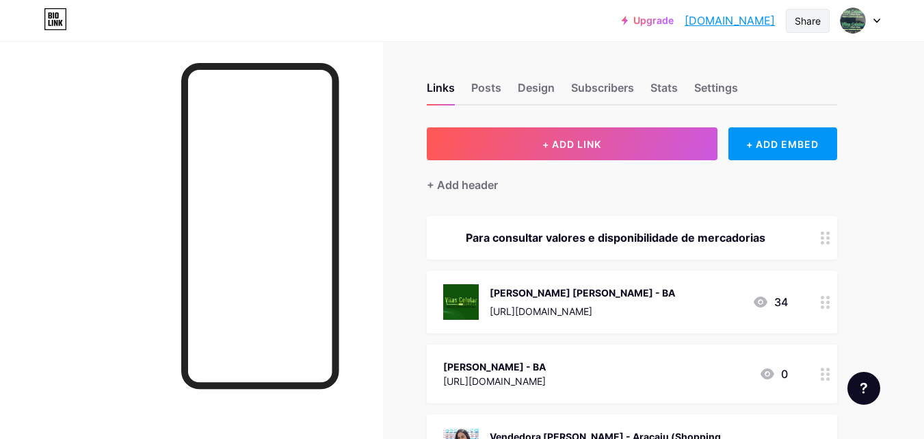
click at [817, 25] on div "Share" at bounding box center [808, 21] width 26 height 14
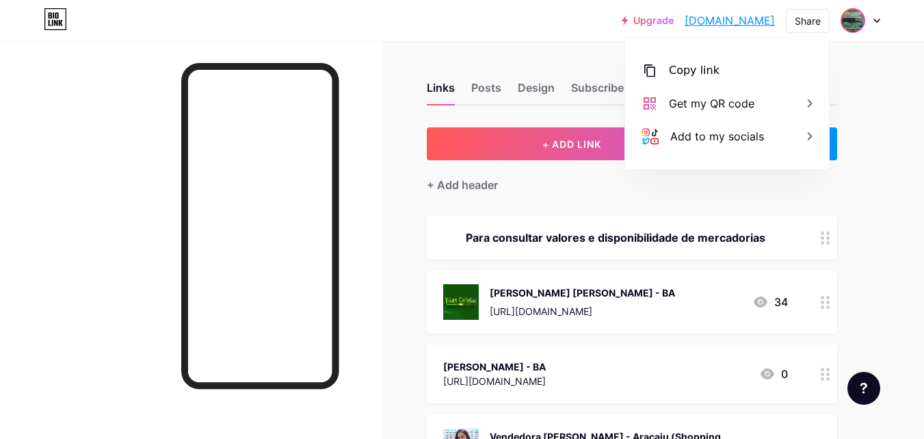
click at [852, 28] on img at bounding box center [853, 21] width 22 height 22
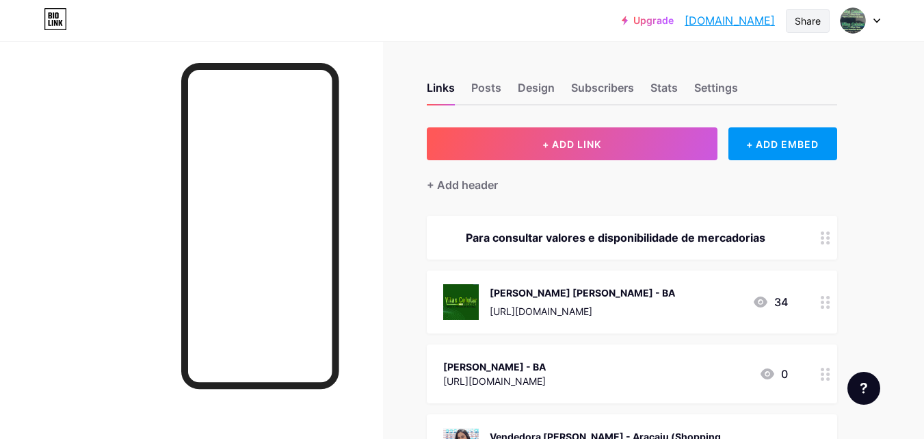
click at [817, 18] on div "Share" at bounding box center [808, 21] width 26 height 14
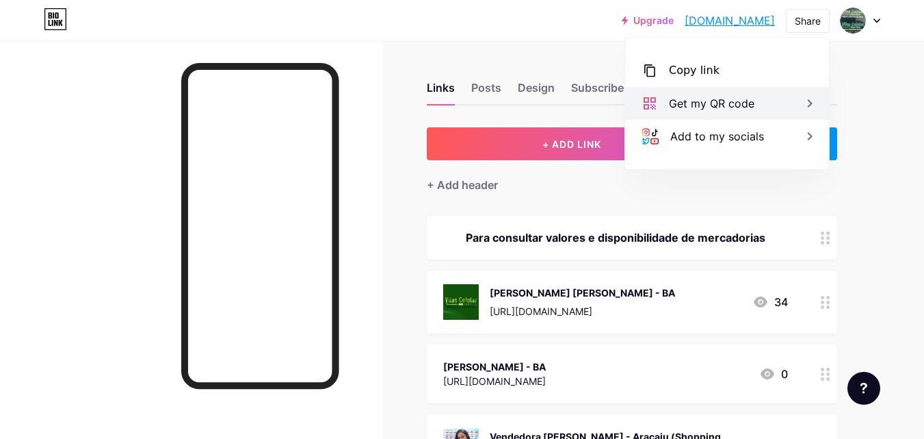
click at [765, 99] on div "Get my QR code" at bounding box center [727, 103] width 204 height 33
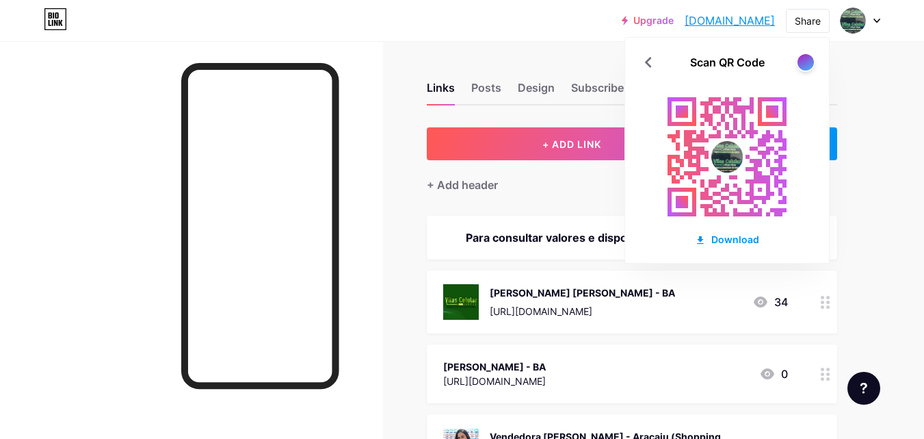
click at [878, 18] on icon at bounding box center [877, 20] width 7 height 5
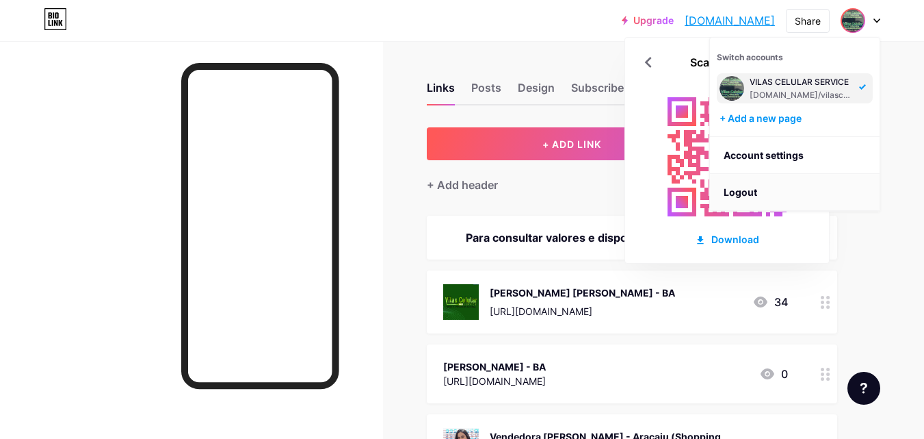
click at [796, 186] on li "Logout" at bounding box center [795, 192] width 170 height 37
